Goal: Task Accomplishment & Management: Manage account settings

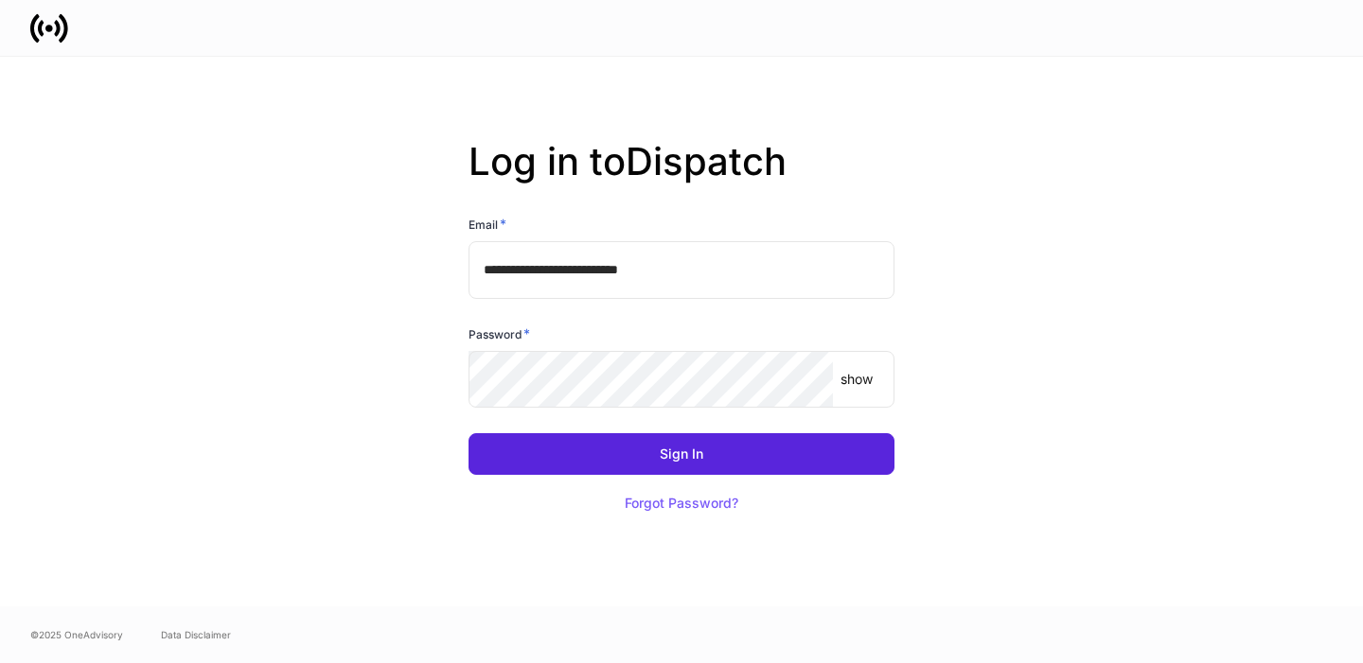
click at [693, 271] on input "**********" at bounding box center [681, 269] width 426 height 57
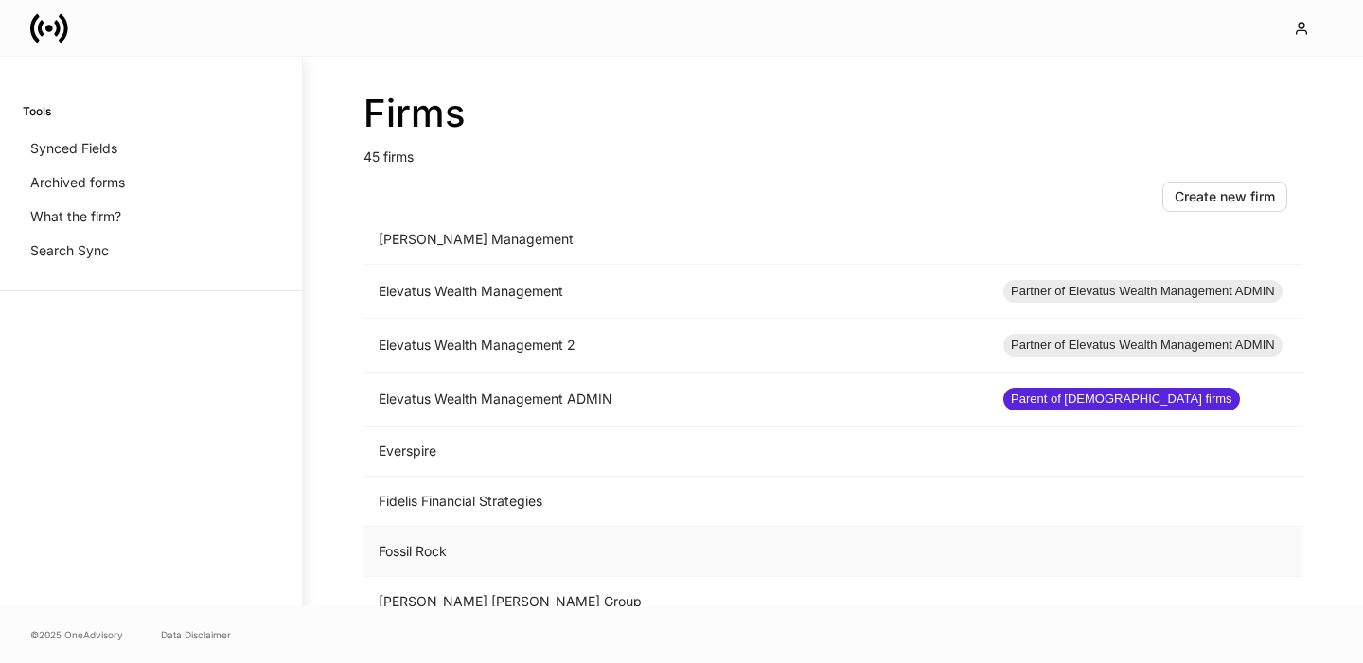
scroll to position [1108, 0]
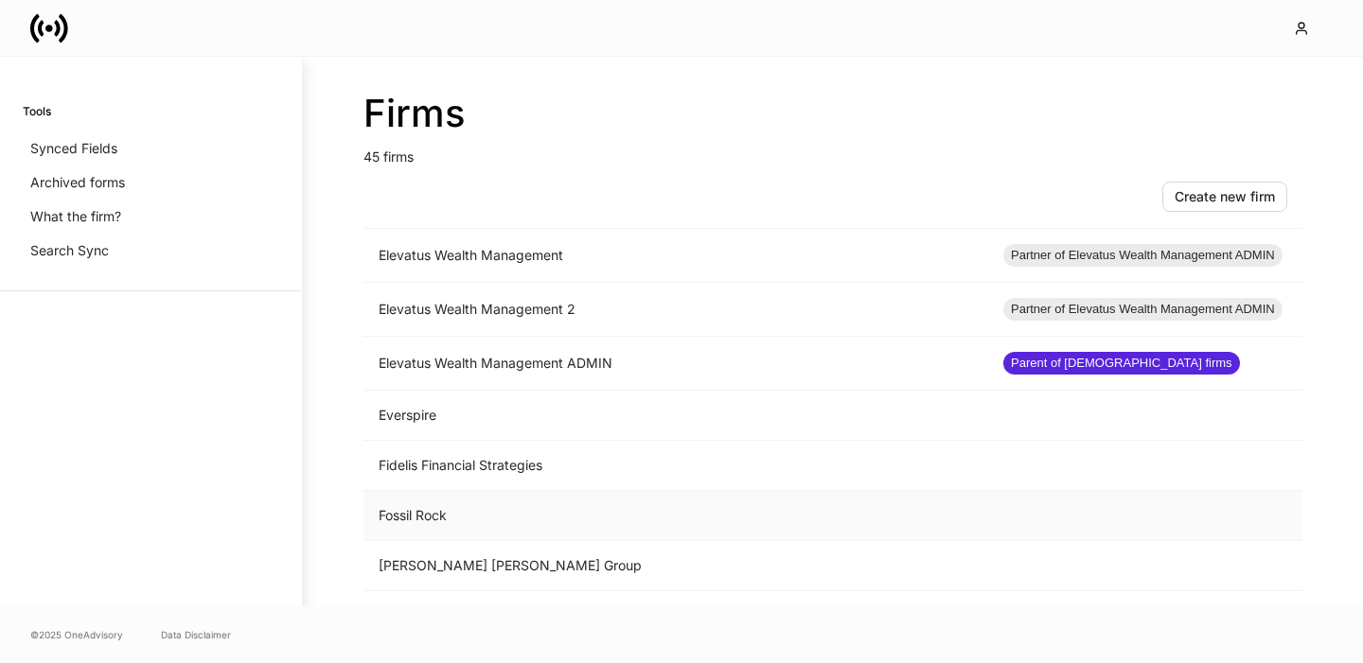
click at [456, 513] on td "Fossil Rock" at bounding box center [675, 516] width 624 height 50
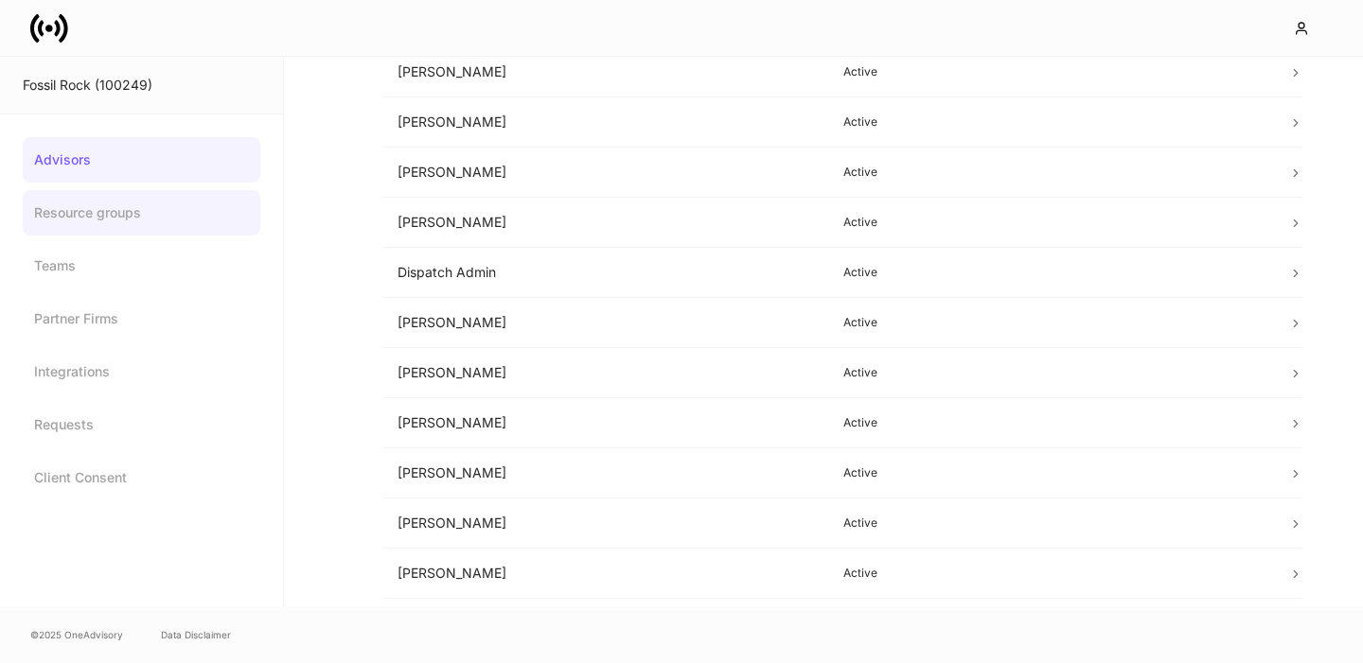
scroll to position [201, 0]
click at [573, 399] on td "[PERSON_NAME]" at bounding box center [605, 422] width 446 height 50
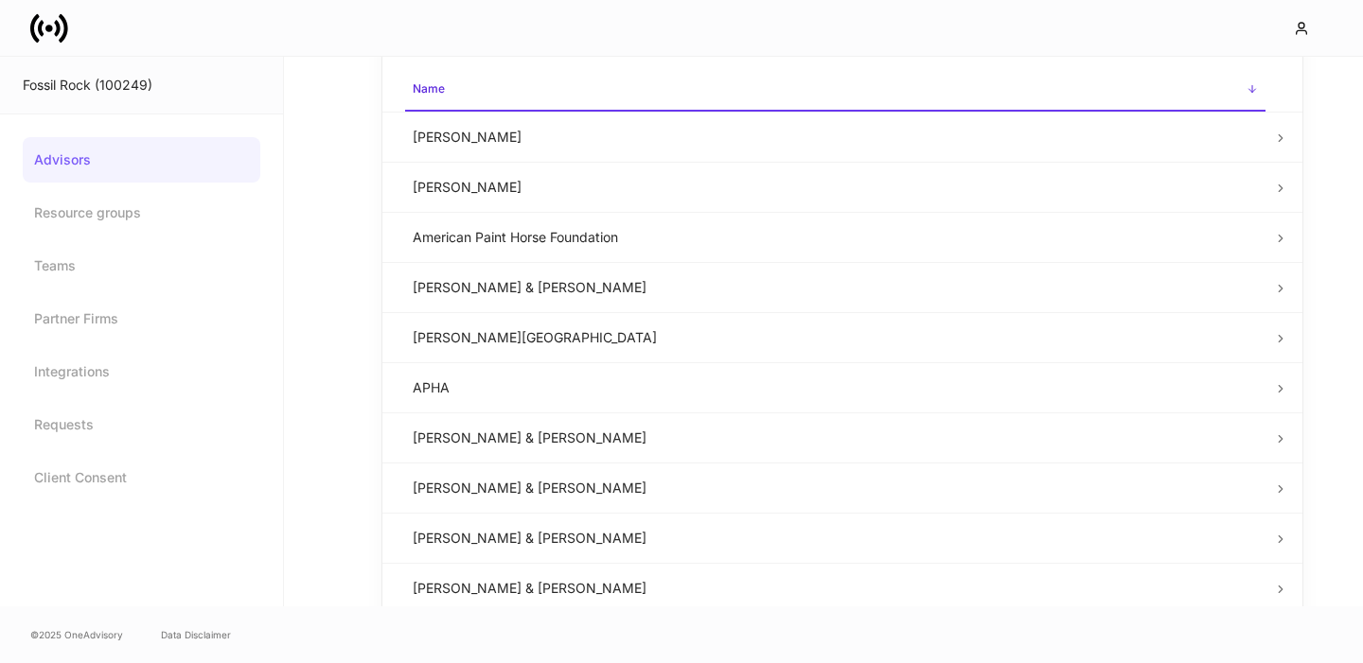
scroll to position [764, 0]
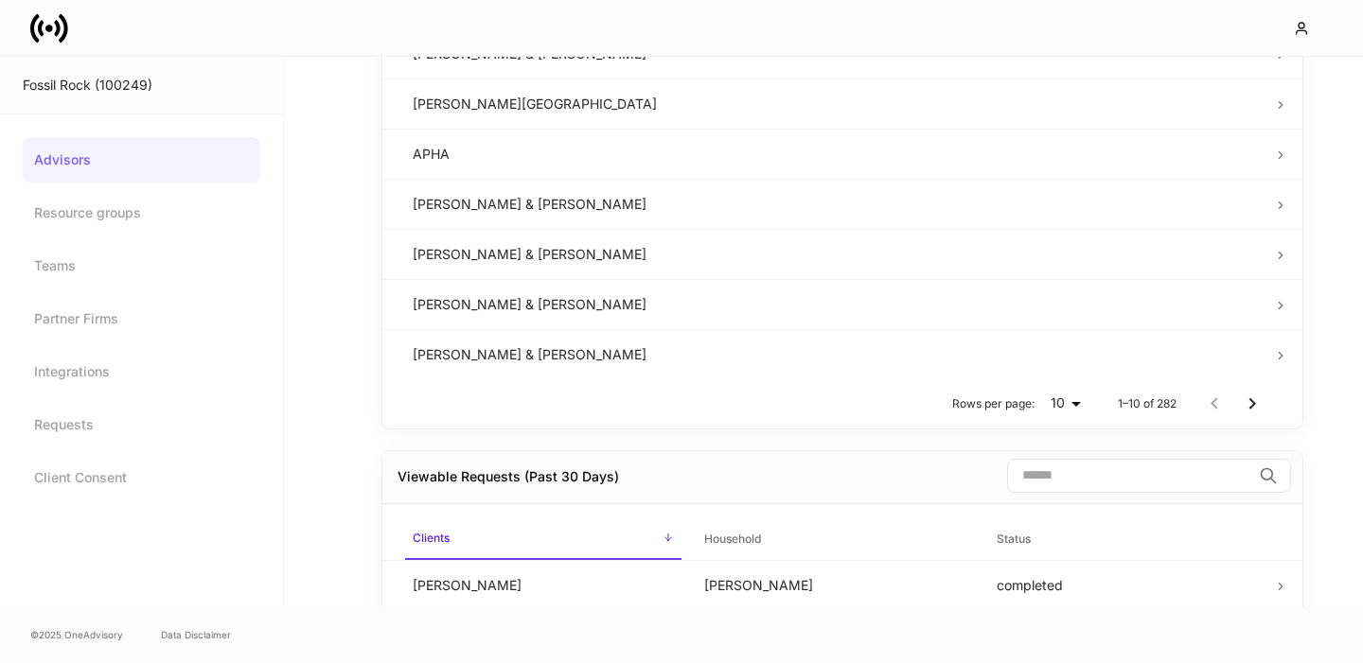
click at [1082, 475] on input "search" at bounding box center [1129, 476] width 244 height 34
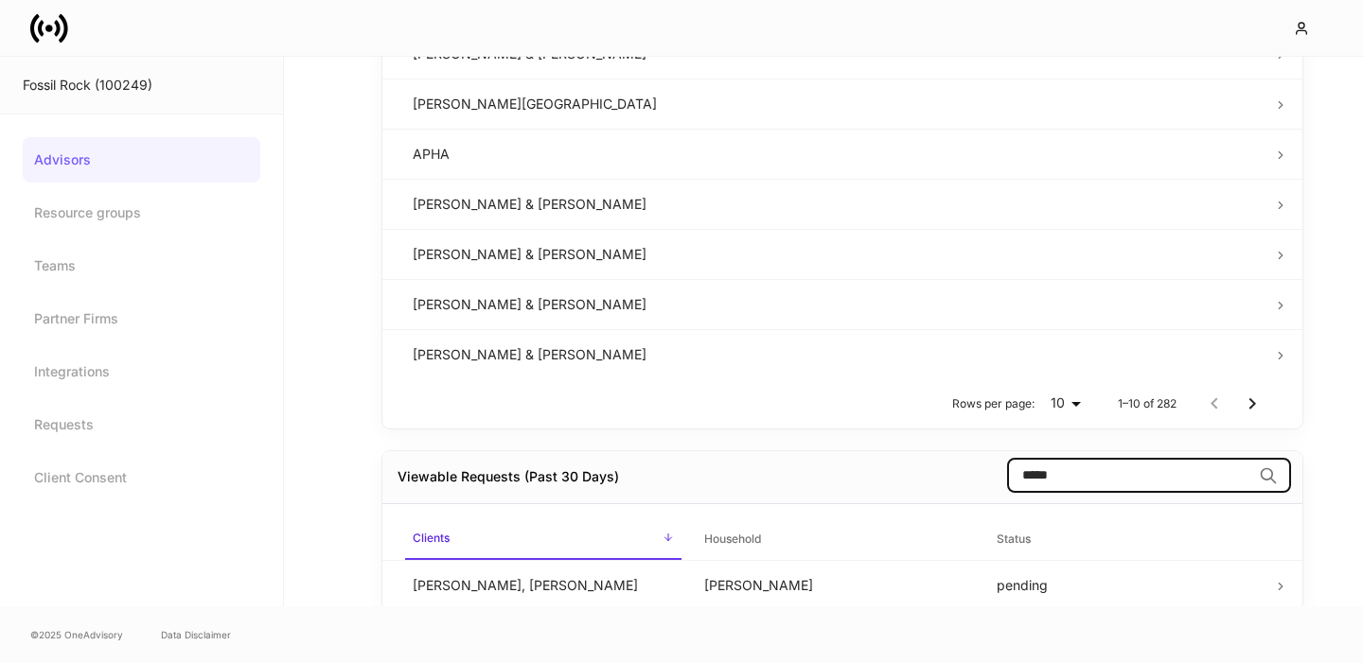
type input "*****"
click at [989, 572] on td "pending" at bounding box center [1126, 585] width 291 height 50
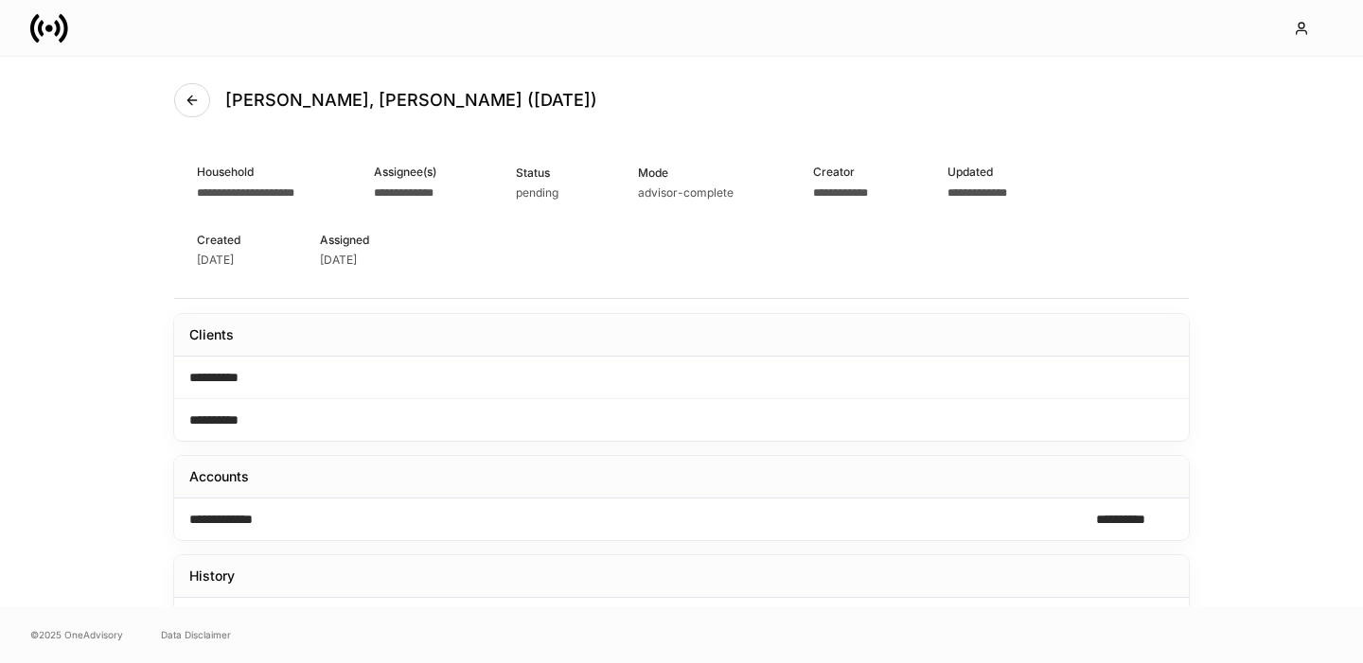
scroll to position [13, 0]
click at [192, 92] on icon "button" at bounding box center [192, 98] width 15 height 15
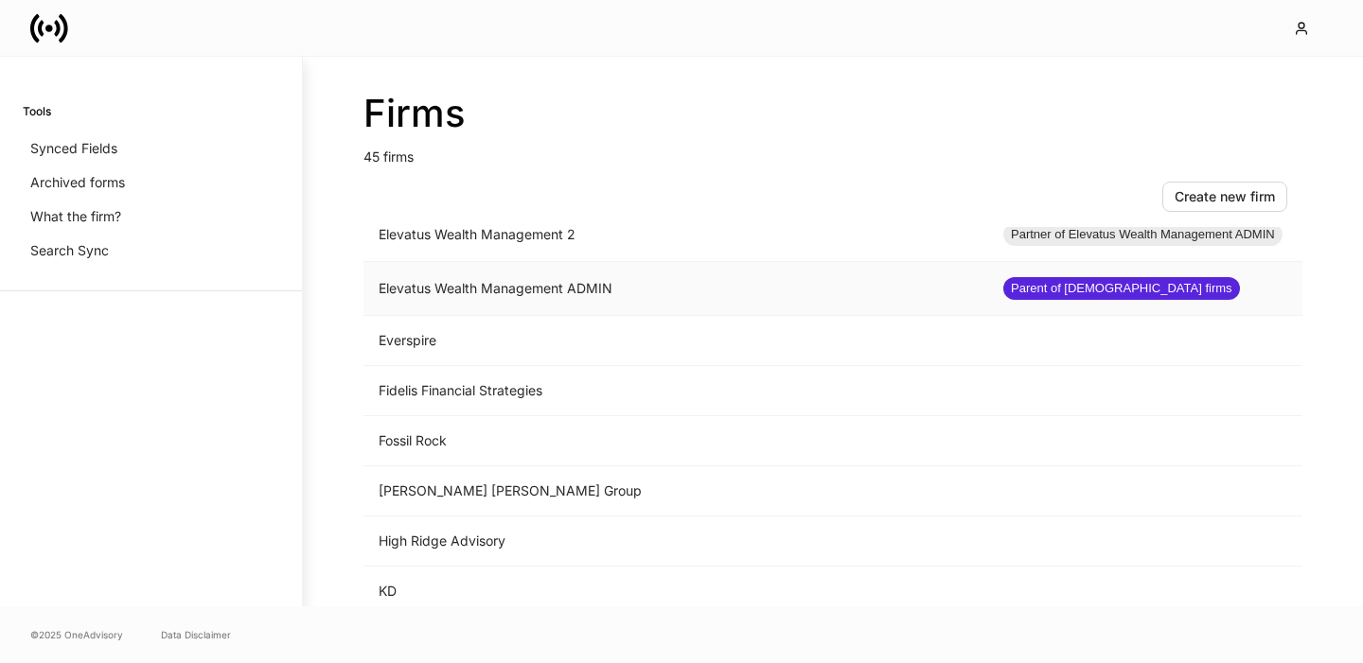
scroll to position [1165, 0]
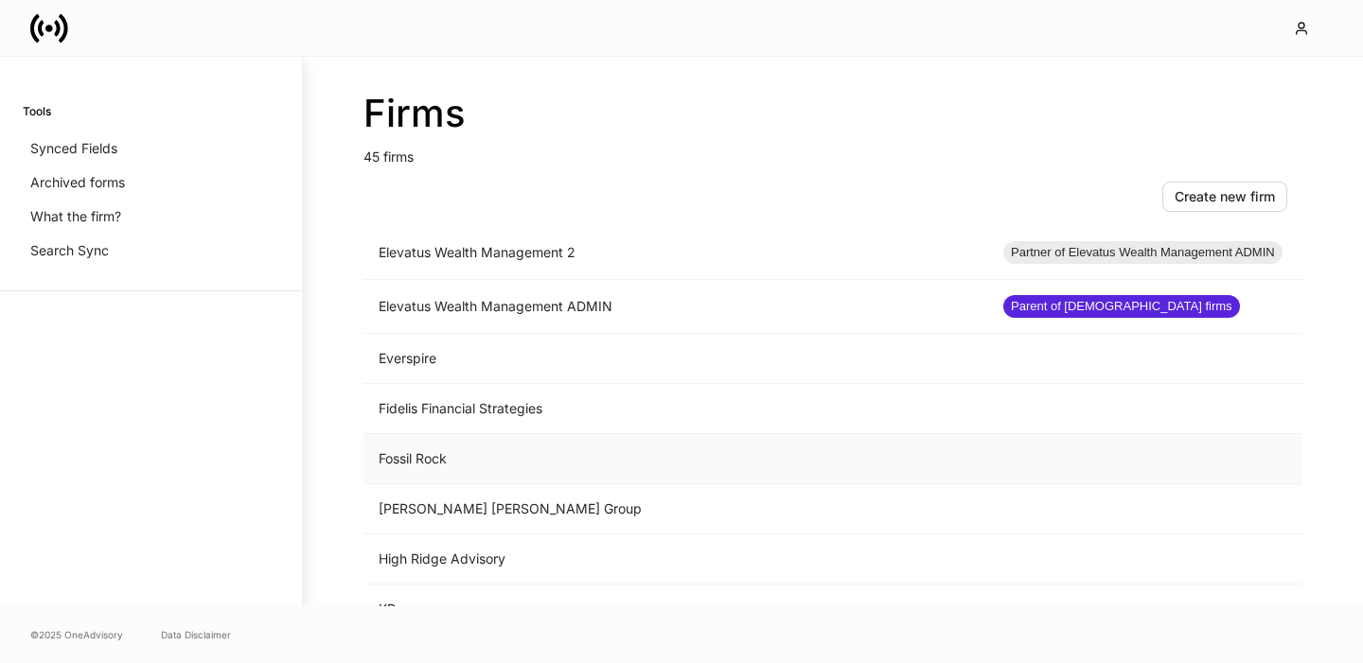
click at [459, 455] on td "Fossil Rock" at bounding box center [675, 459] width 624 height 50
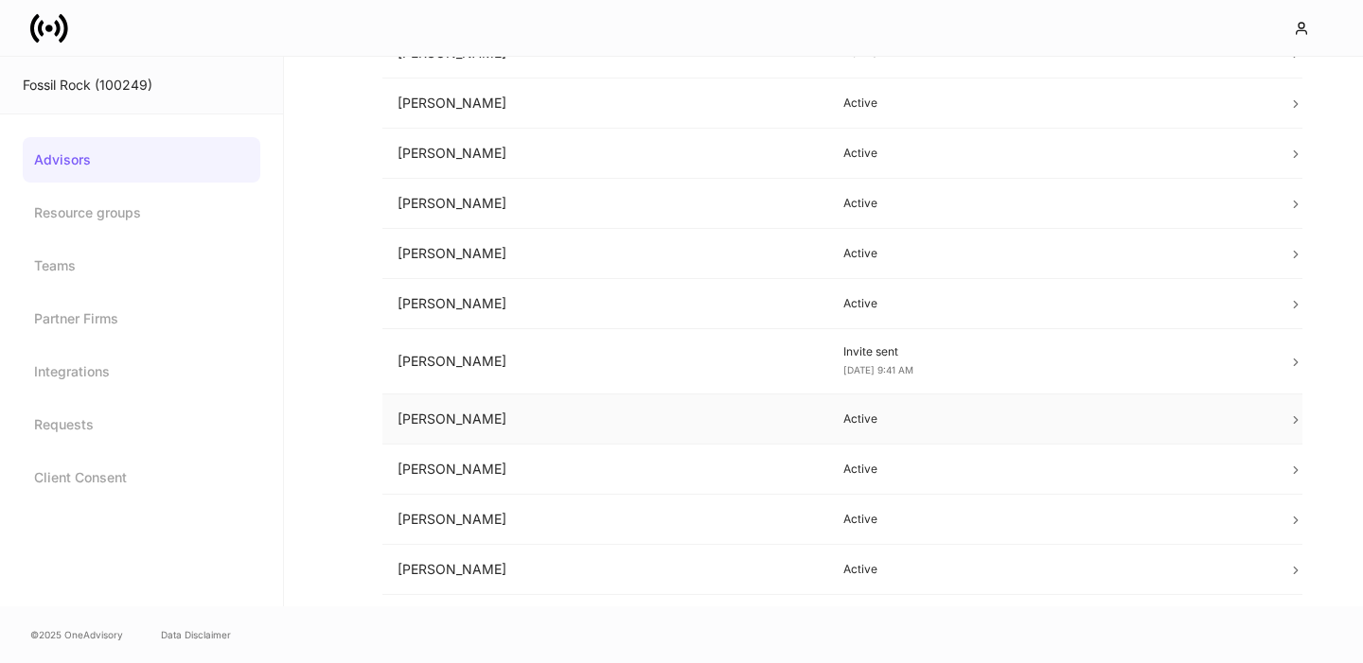
click at [495, 420] on td "[PERSON_NAME]" at bounding box center [605, 420] width 446 height 50
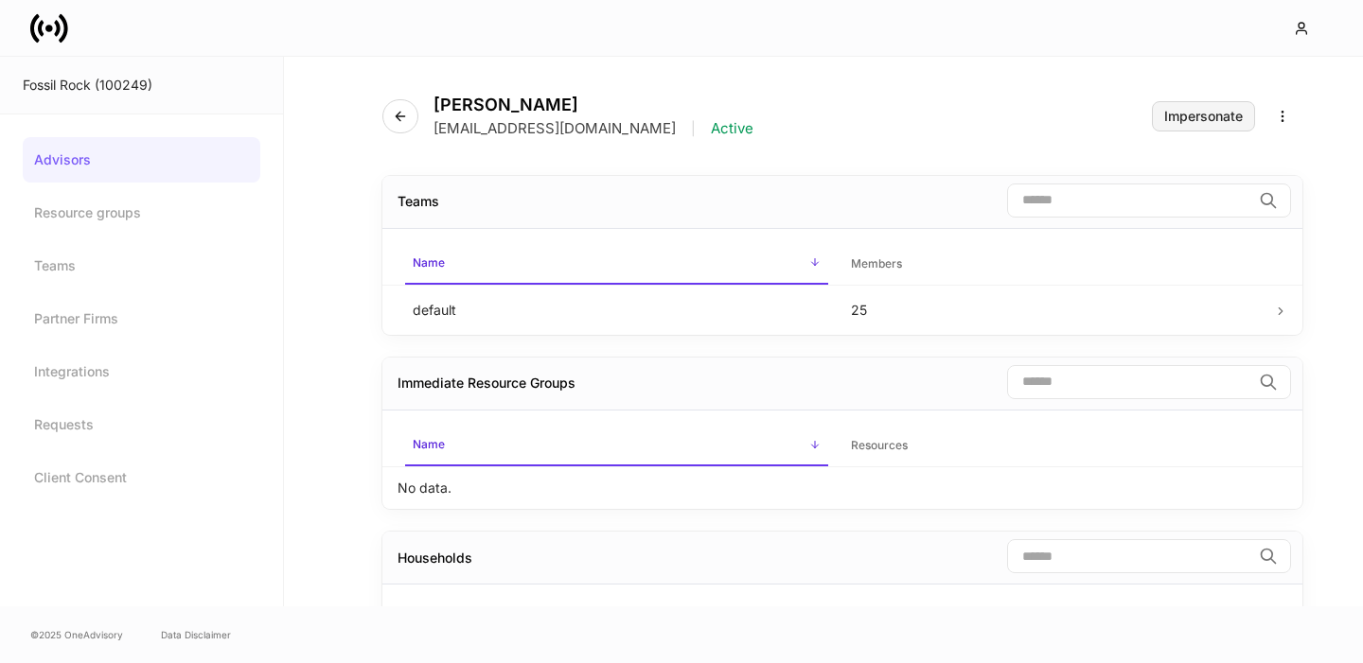
click at [1182, 124] on button "Impersonate" at bounding box center [1203, 116] width 103 height 30
click at [1195, 116] on div "Impersonate" at bounding box center [1203, 116] width 79 height 13
click at [131, 174] on link "Advisors" at bounding box center [141, 159] width 237 height 45
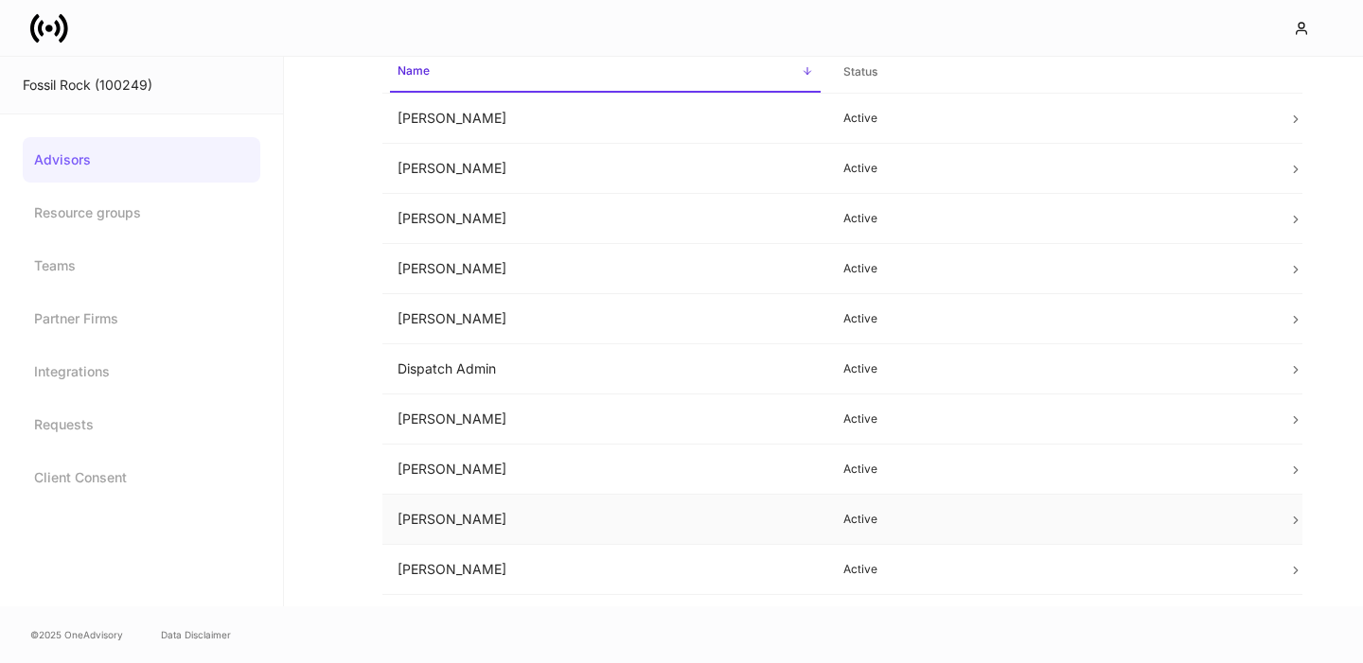
scroll to position [239, 0]
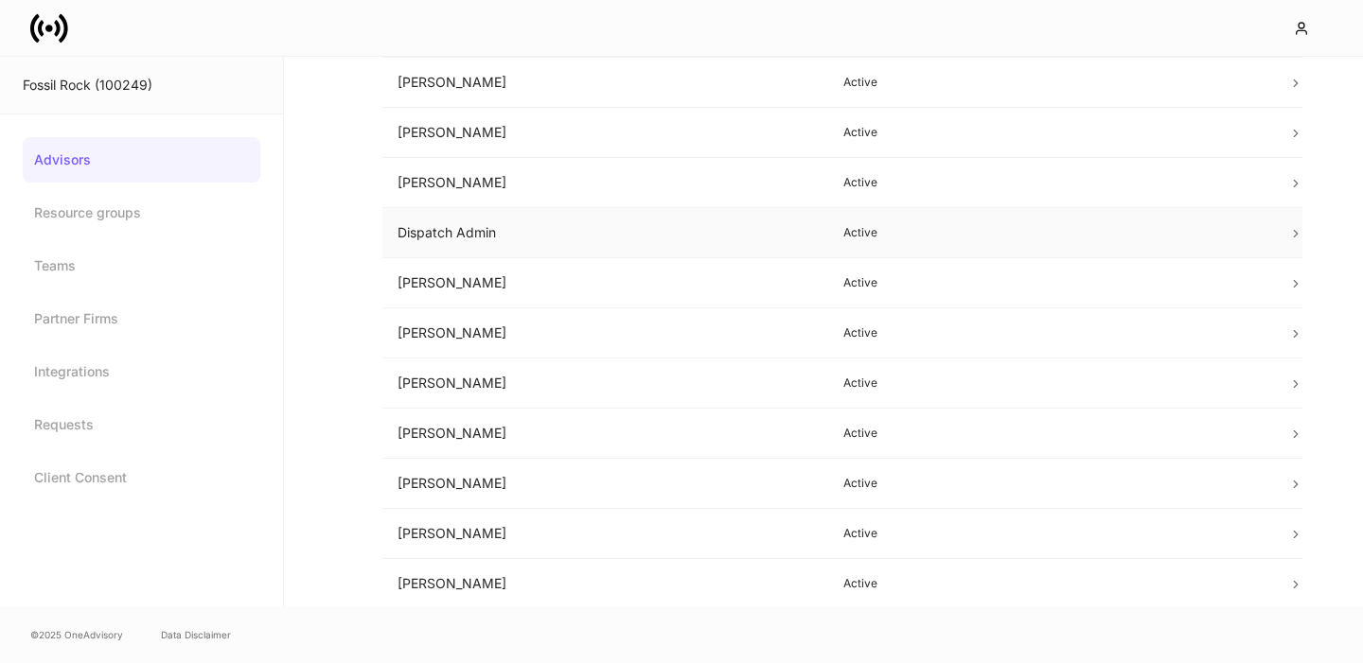
click at [488, 232] on td "Dispatch Admin" at bounding box center [605, 233] width 446 height 50
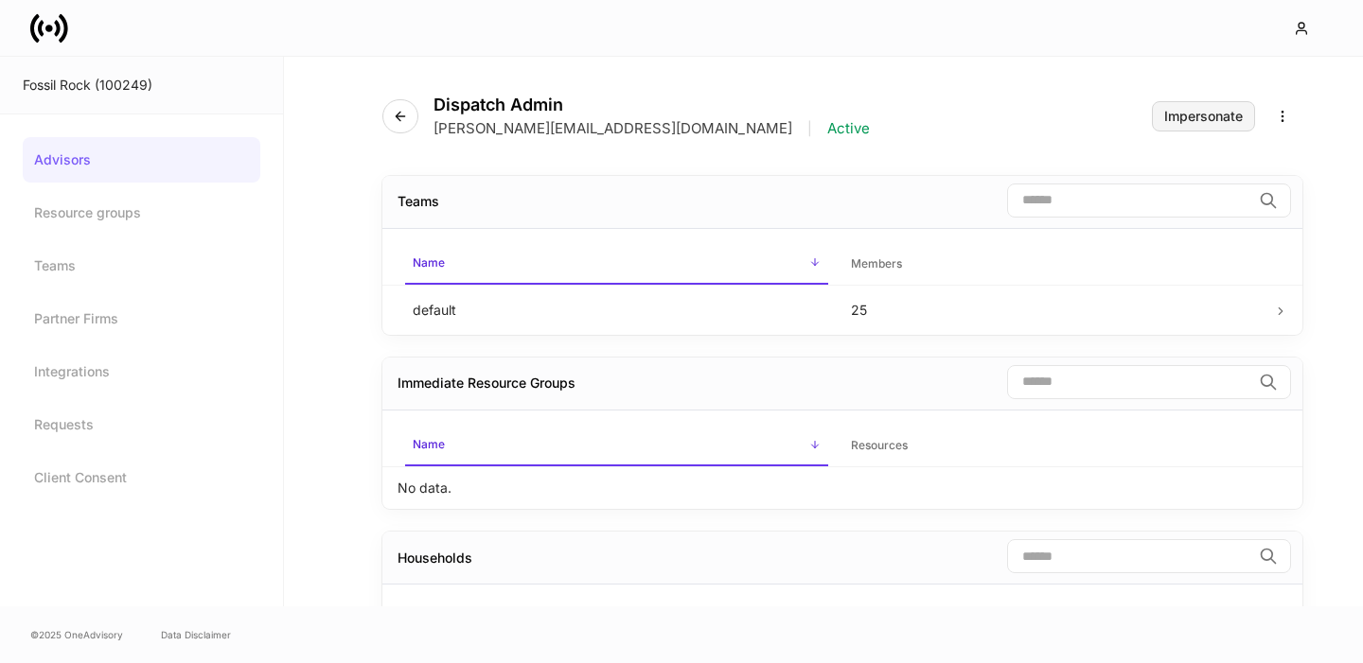
click at [1222, 114] on div "Impersonate" at bounding box center [1203, 116] width 79 height 13
